Goal: Entertainment & Leisure: Browse casually

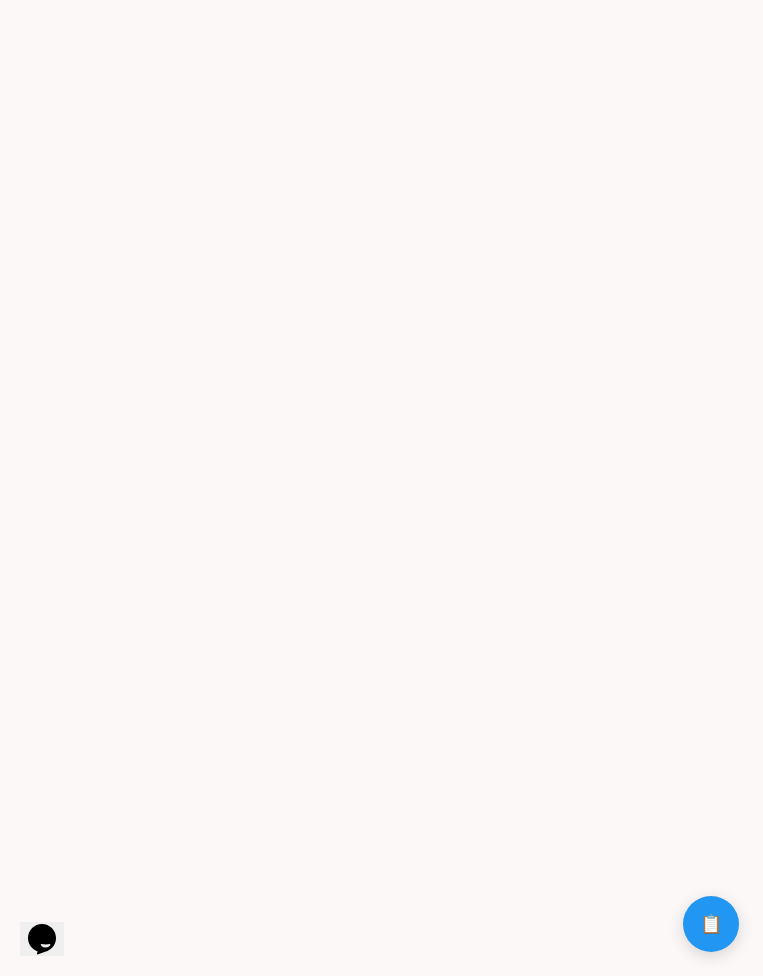
click at [475, 810] on game-player-page at bounding box center [381, 488] width 763 height 976
